Goal: Information Seeking & Learning: Check status

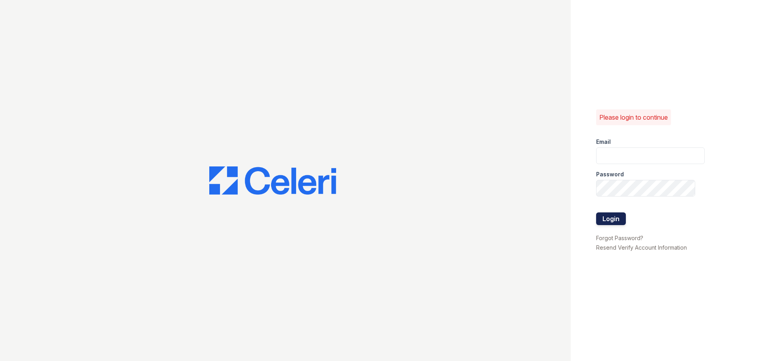
type input "[EMAIL_ADDRESS][DOMAIN_NAME]"
click at [603, 220] on button "Login" at bounding box center [611, 218] width 30 height 13
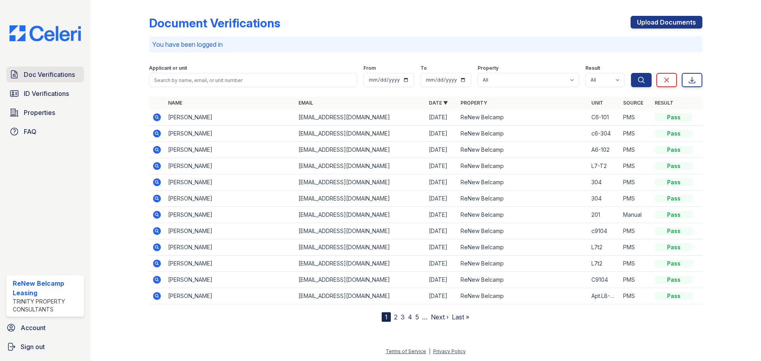
click at [38, 72] on span "Doc Verifications" at bounding box center [49, 75] width 51 height 10
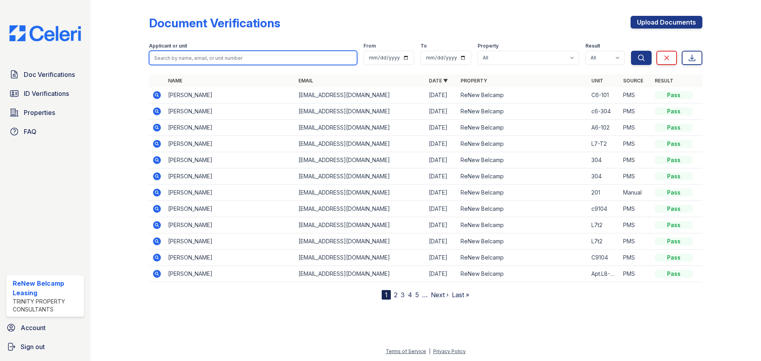
click at [200, 61] on input "search" at bounding box center [253, 58] width 208 height 14
type input "smith"
click at [631, 51] on button "Search" at bounding box center [641, 58] width 21 height 14
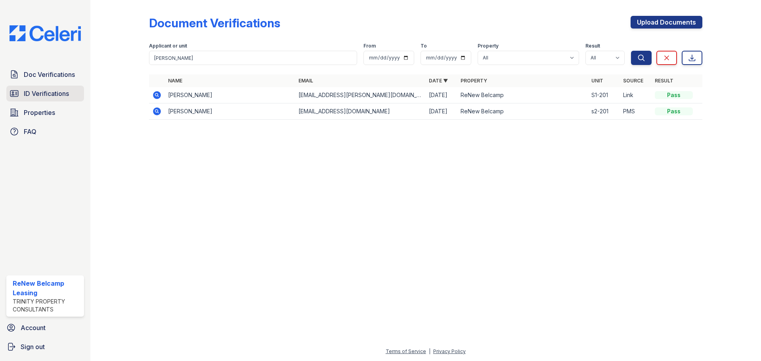
click at [41, 91] on span "ID Verifications" at bounding box center [46, 94] width 45 height 10
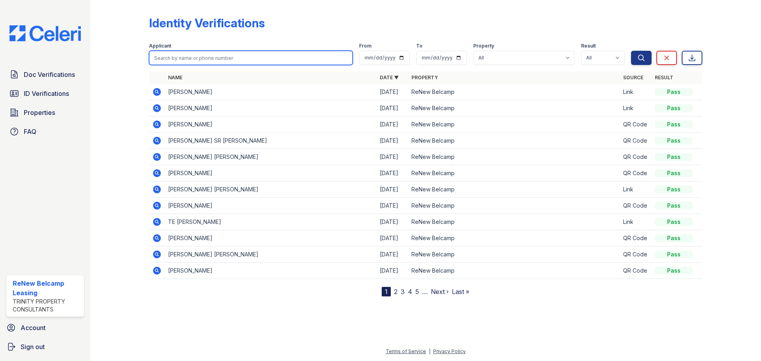
click at [166, 57] on input "search" at bounding box center [251, 58] width 204 height 14
type input "smith"
click at [631, 51] on button "Search" at bounding box center [641, 58] width 21 height 14
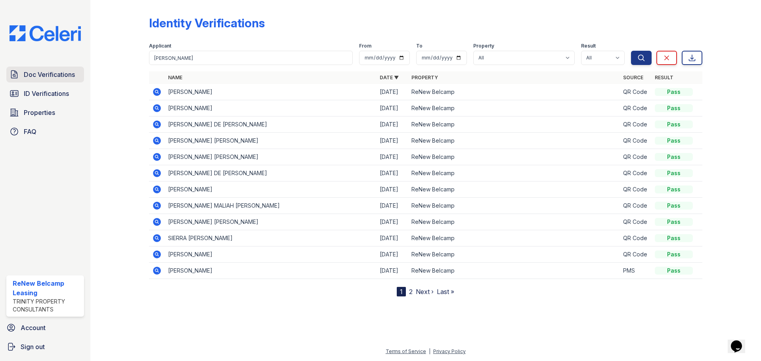
click at [54, 76] on span "Doc Verifications" at bounding box center [49, 75] width 51 height 10
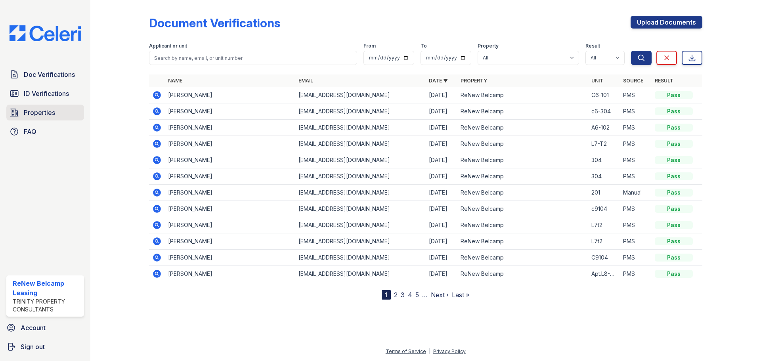
click at [37, 113] on span "Properties" at bounding box center [39, 113] width 31 height 10
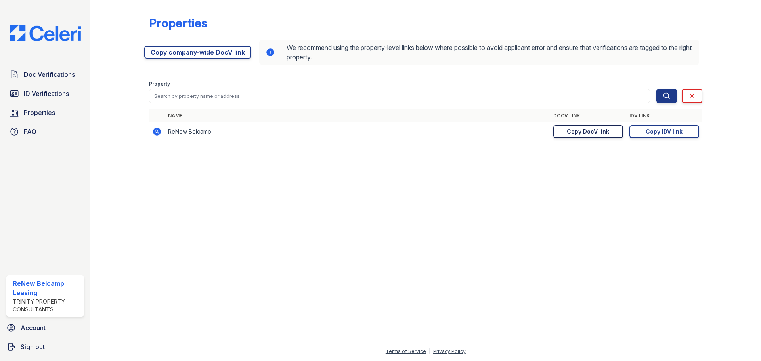
click at [593, 136] on link "Copy DocV link Copy link" at bounding box center [588, 131] width 70 height 13
click at [38, 96] on span "ID Verifications" at bounding box center [46, 94] width 45 height 10
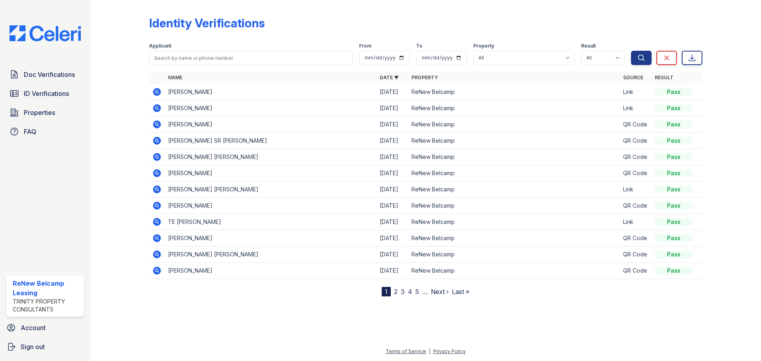
click at [155, 91] on icon at bounding box center [157, 92] width 8 height 8
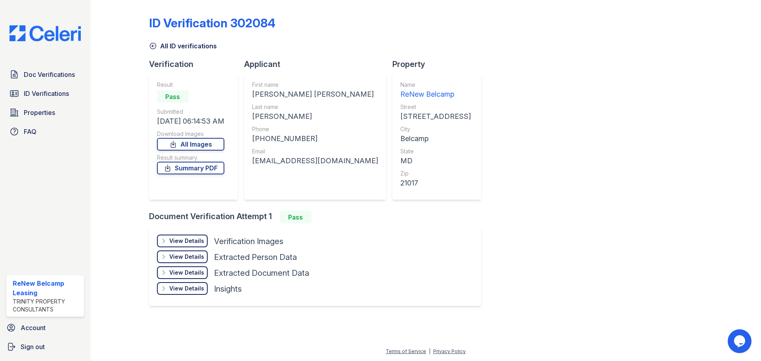
click at [189, 242] on div "View Details" at bounding box center [186, 241] width 35 height 8
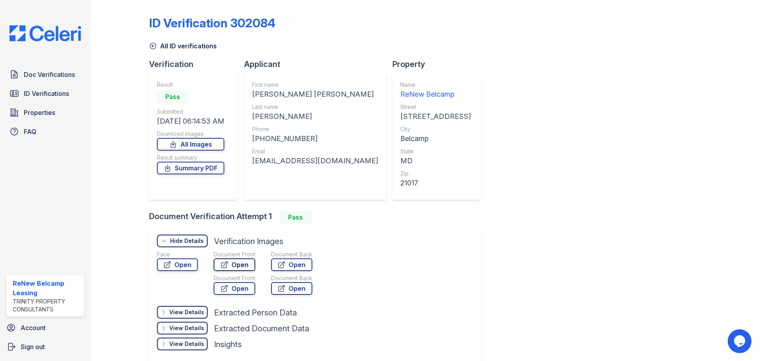
click at [234, 263] on link "Open" at bounding box center [235, 264] width 42 height 13
